Goal: Task Accomplishment & Management: Use online tool/utility

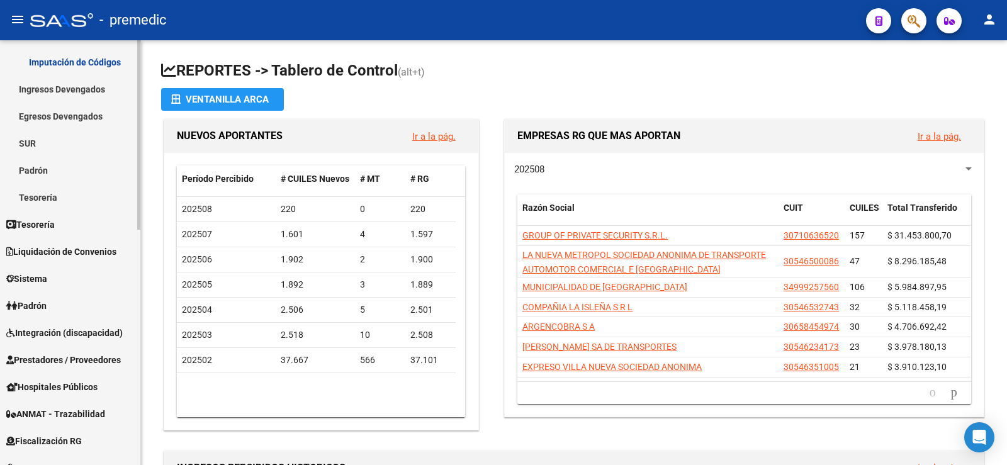
scroll to position [315, 0]
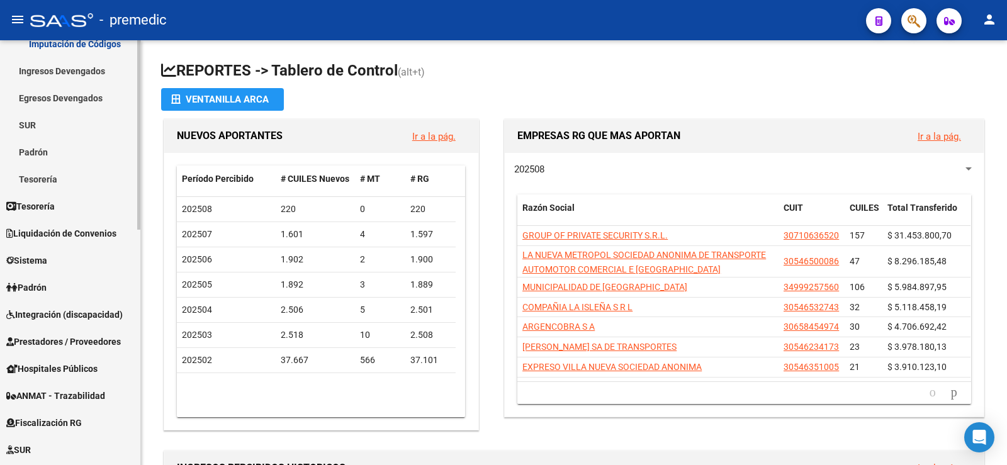
click at [52, 288] on link "Padrón" at bounding box center [70, 287] width 140 height 27
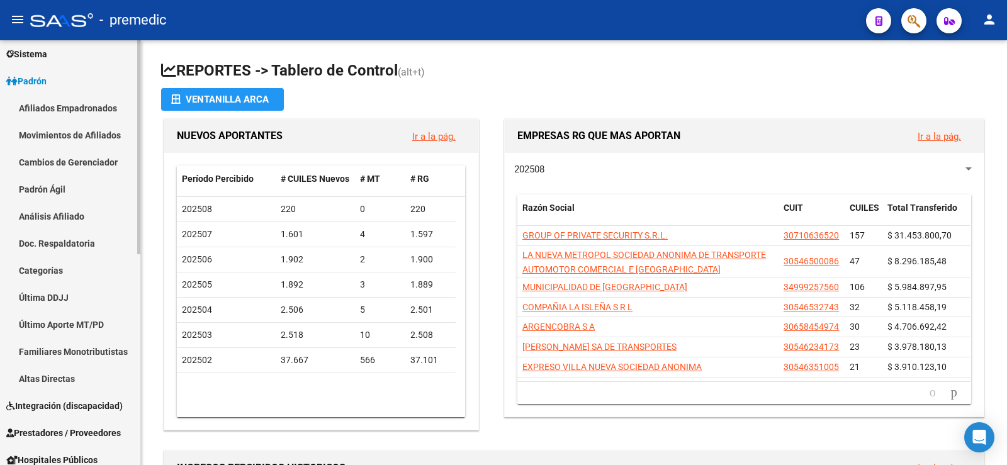
scroll to position [63, 0]
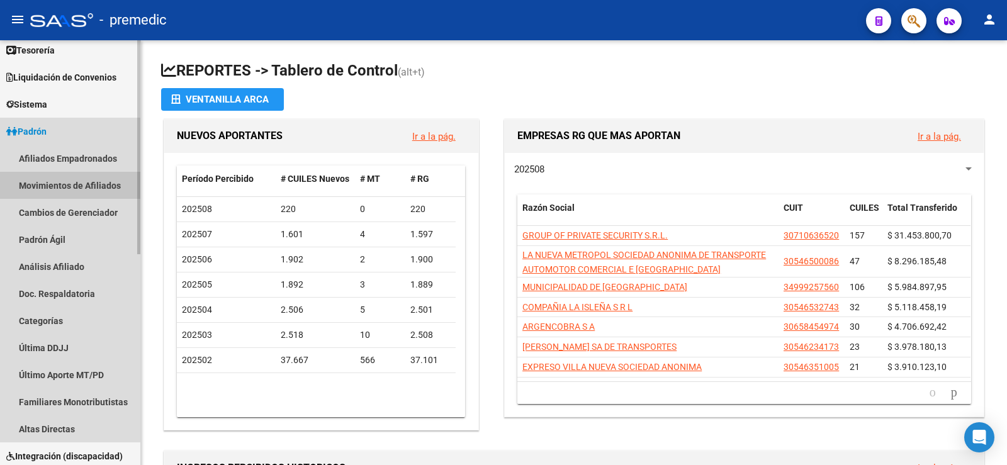
click at [89, 181] on link "Movimientos de Afiliados" at bounding box center [70, 185] width 140 height 27
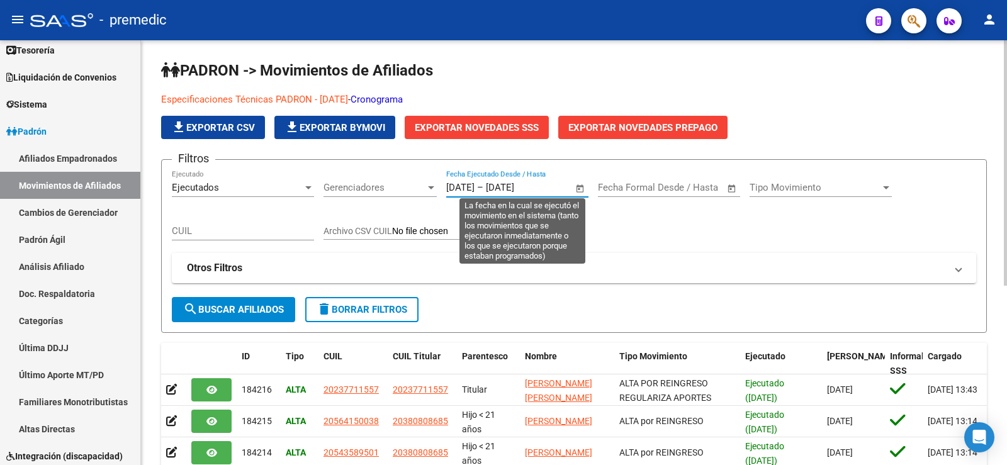
click at [447, 188] on input "[DATE]" at bounding box center [460, 187] width 28 height 11
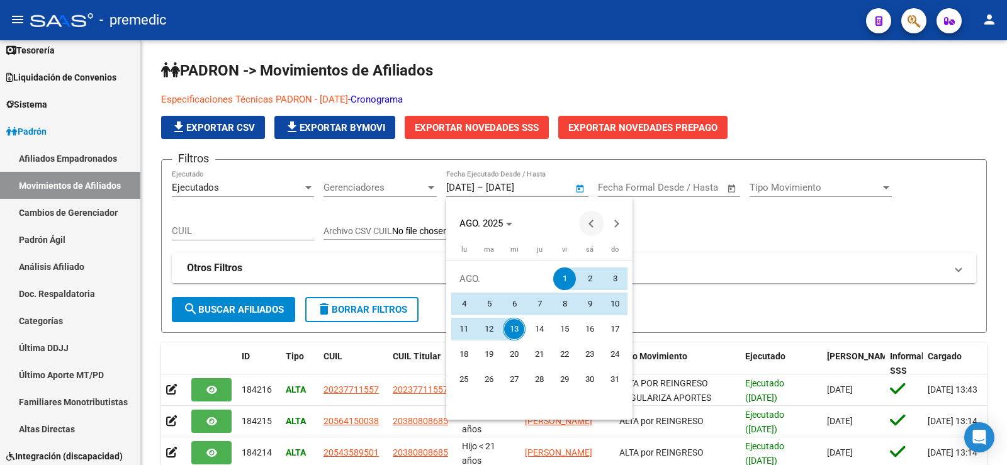
click at [588, 220] on span "Previous month" at bounding box center [591, 223] width 25 height 25
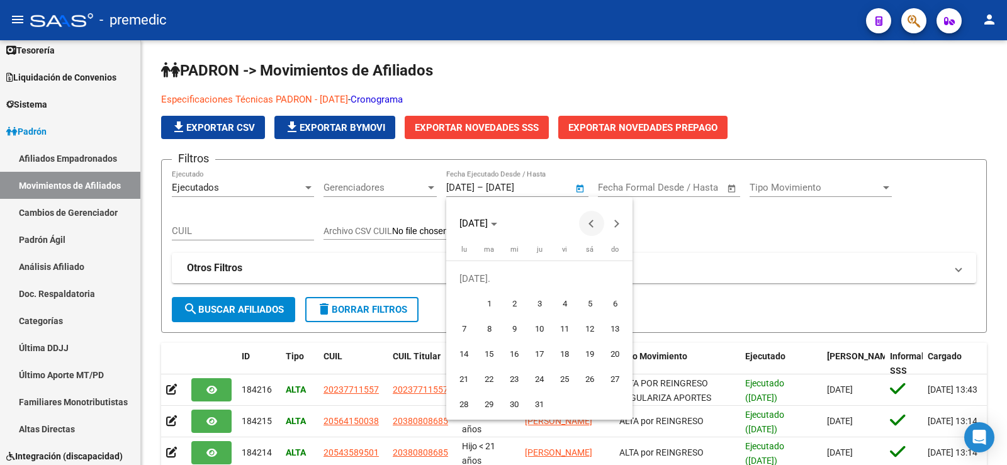
click at [588, 220] on span "Previous month" at bounding box center [591, 223] width 25 height 25
click at [617, 280] on span "1" at bounding box center [615, 279] width 23 height 23
type input "[DATE]"
click at [622, 222] on span "Next month" at bounding box center [616, 223] width 25 height 25
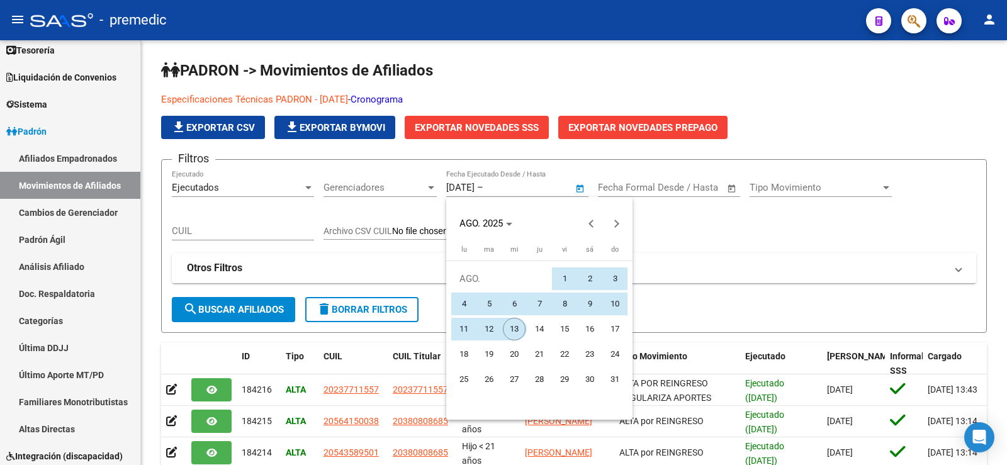
click at [511, 331] on span "13" at bounding box center [514, 329] width 23 height 23
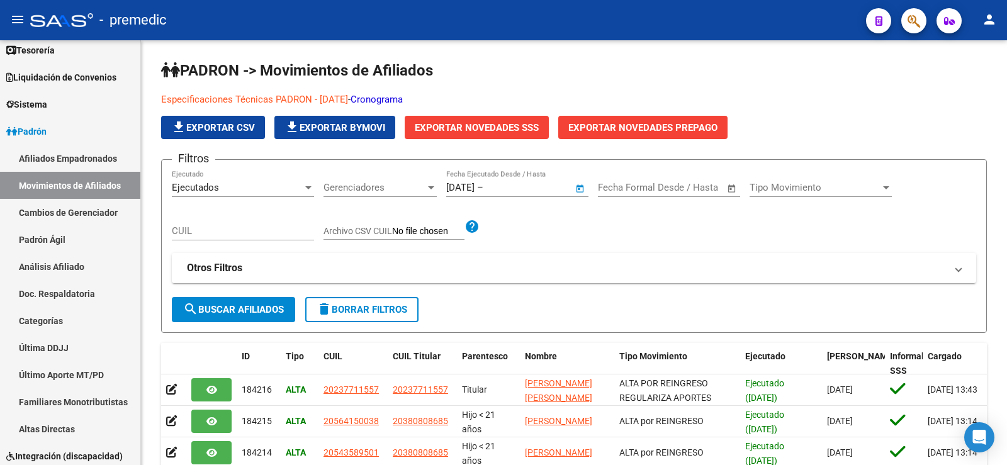
type input "[DATE]"
click at [239, 307] on span "search Buscar Afiliados" at bounding box center [233, 309] width 101 height 11
click at [497, 127] on span "Exportar Novedades SSS" at bounding box center [477, 127] width 124 height 11
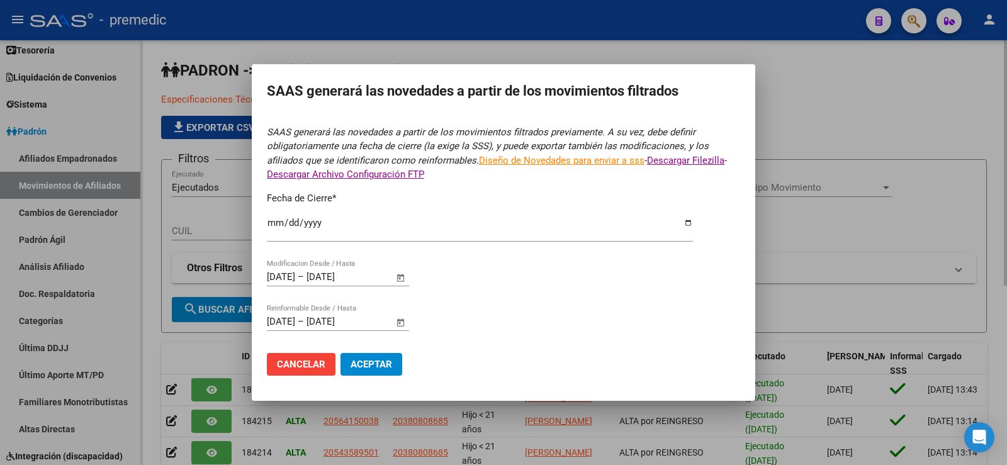
type input "[DATE]"
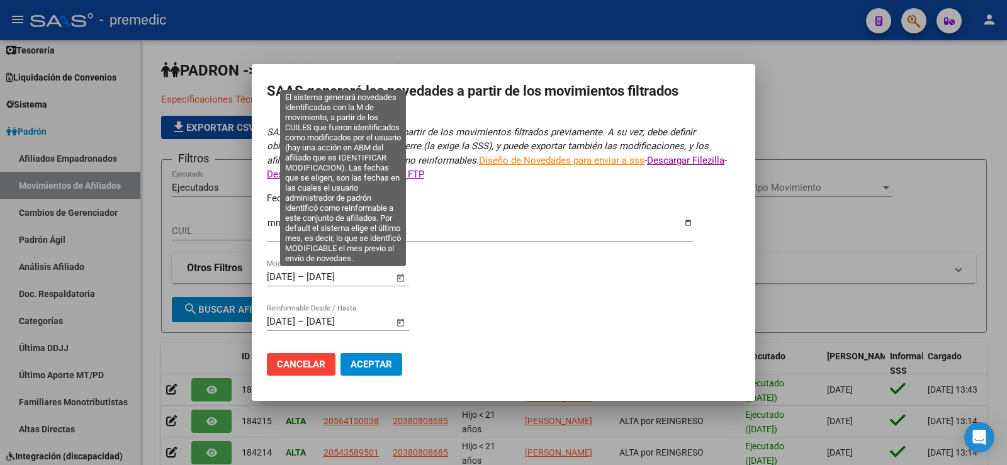
click at [267, 273] on input "[DATE]" at bounding box center [281, 276] width 28 height 11
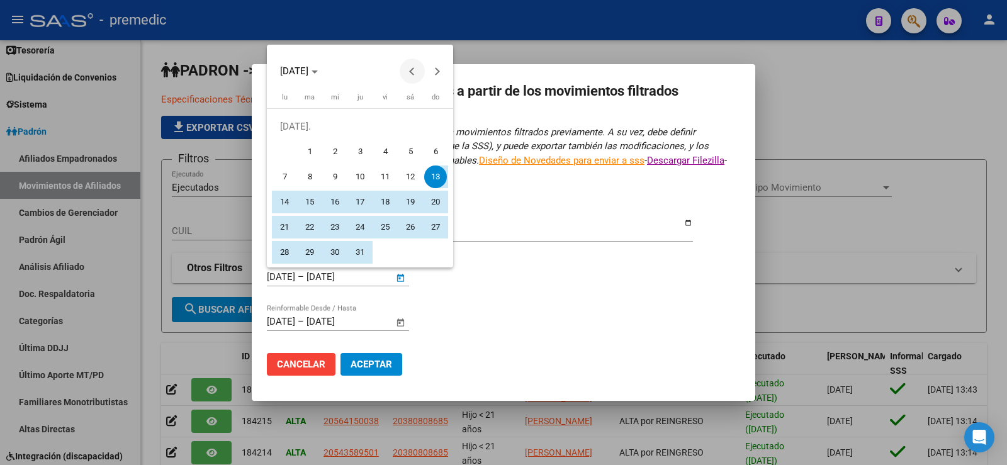
click at [419, 74] on span "Previous month" at bounding box center [412, 71] width 25 height 25
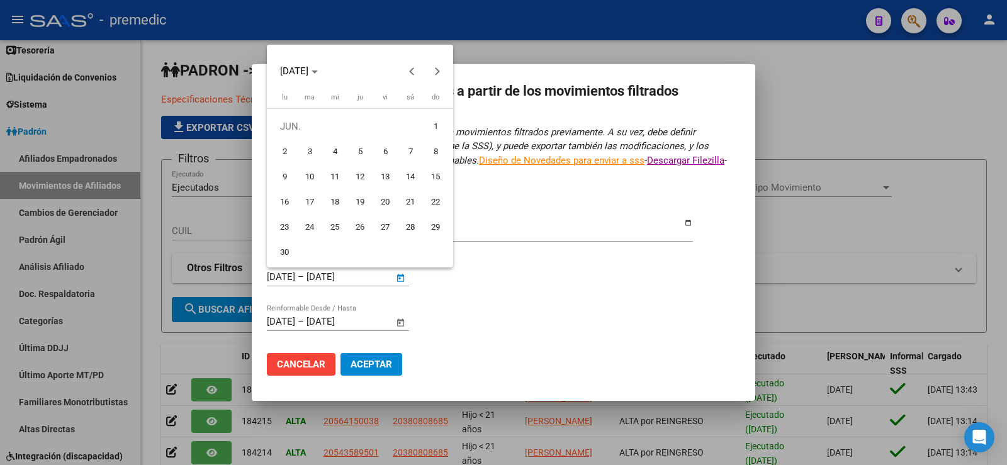
click at [437, 127] on span "1" at bounding box center [435, 126] width 23 height 23
type input "[DATE]"
click at [439, 69] on span "Next month" at bounding box center [437, 71] width 25 height 25
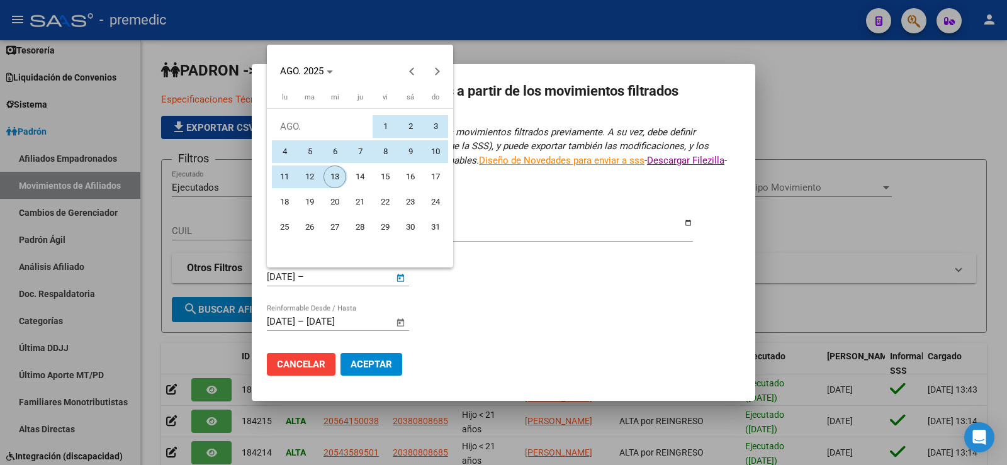
click at [336, 181] on span "13" at bounding box center [335, 177] width 23 height 23
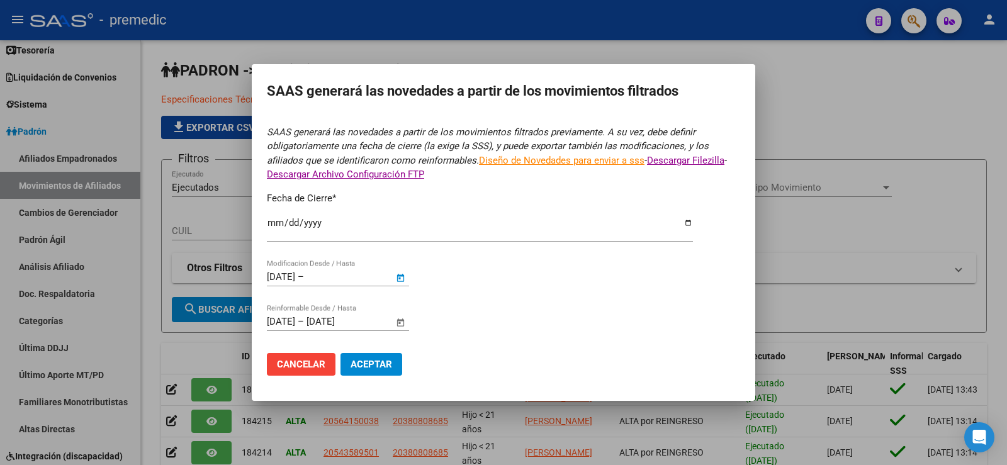
type input "[DATE]"
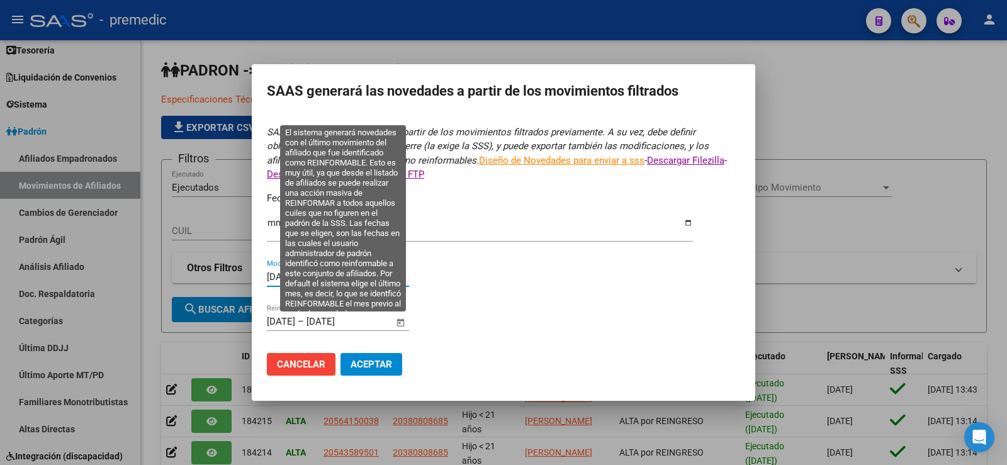
click at [394, 319] on span "Open calendar" at bounding box center [401, 322] width 30 height 30
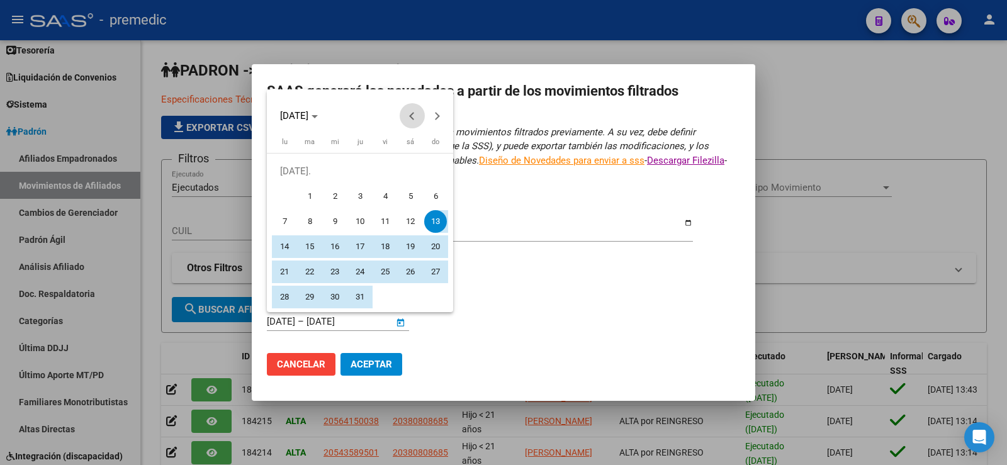
click at [415, 113] on button "Previous month" at bounding box center [412, 115] width 25 height 25
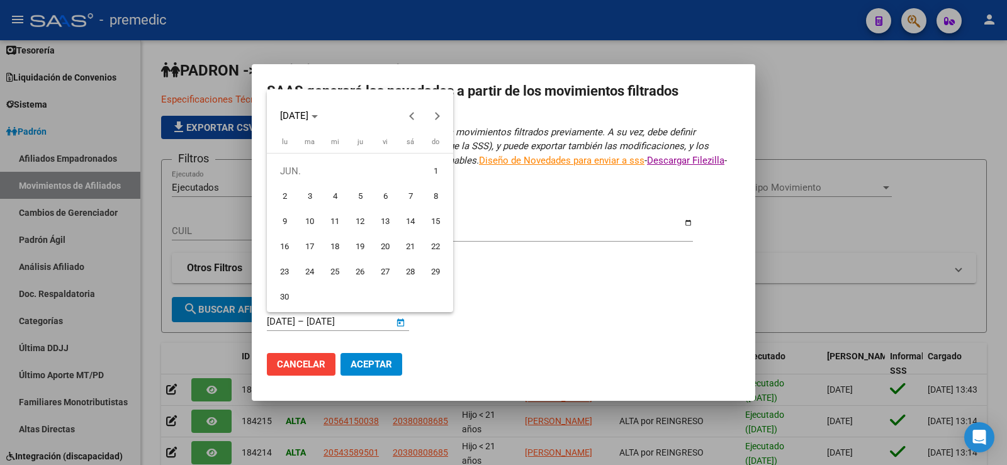
click at [432, 173] on span "1" at bounding box center [435, 171] width 23 height 23
type input "[DATE]"
click at [441, 109] on span "Next month" at bounding box center [437, 115] width 25 height 25
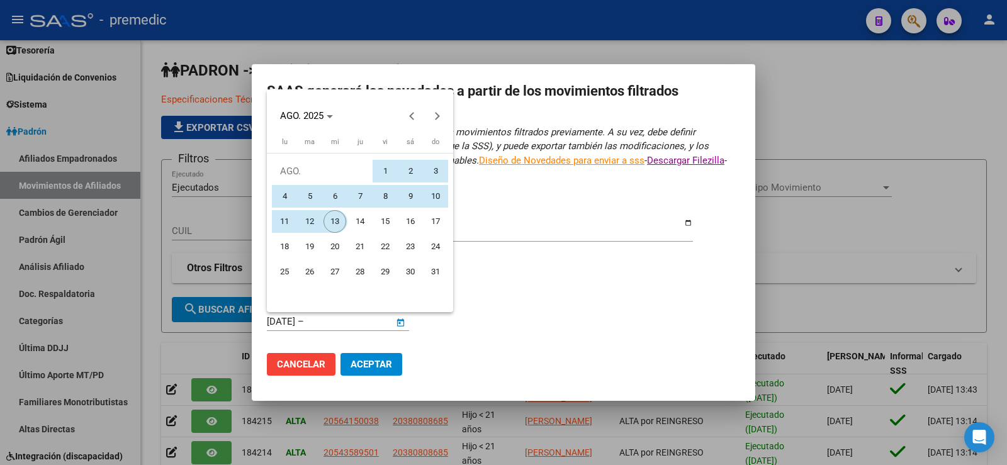
click at [339, 218] on span "13" at bounding box center [335, 221] width 23 height 23
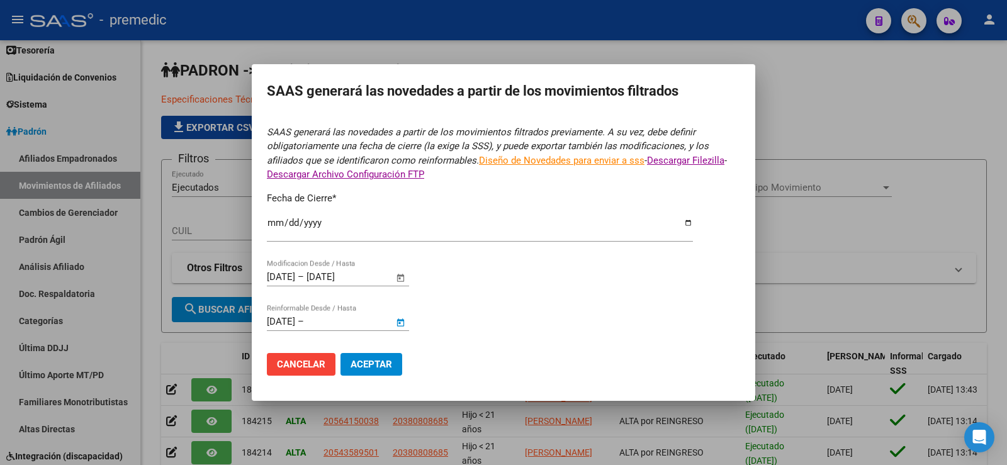
type input "[DATE]"
click at [387, 371] on button "Aceptar" at bounding box center [372, 364] width 62 height 23
